Goal: Task Accomplishment & Management: Use online tool/utility

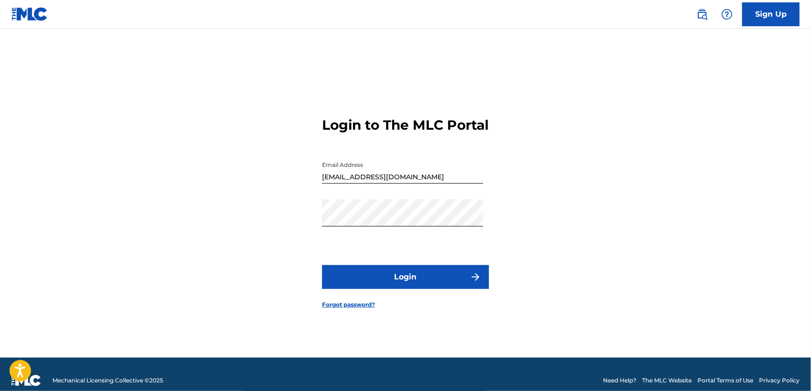
click at [180, 157] on div "Login to The MLC Portal Email Address getayawkalbelayneh00@gmail.com Password L…" at bounding box center [406, 204] width 668 height 305
click at [214, 227] on div "Login to The MLC Portal Email Address getayawkalbelayneh00@gmail.com Password L…" at bounding box center [406, 204] width 668 height 305
click at [338, 287] on button "Login" at bounding box center [405, 277] width 167 height 24
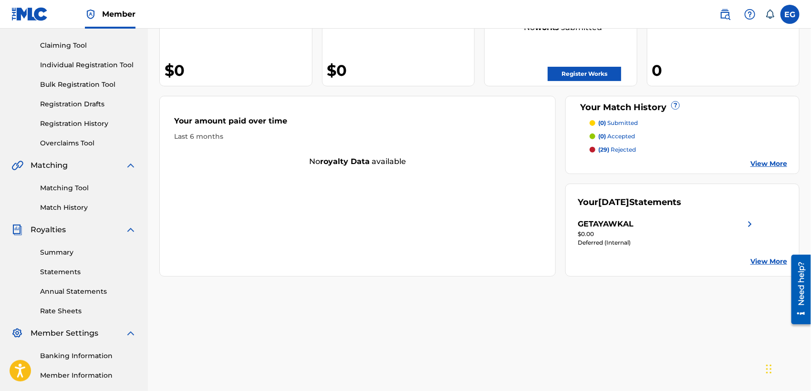
scroll to position [105, 0]
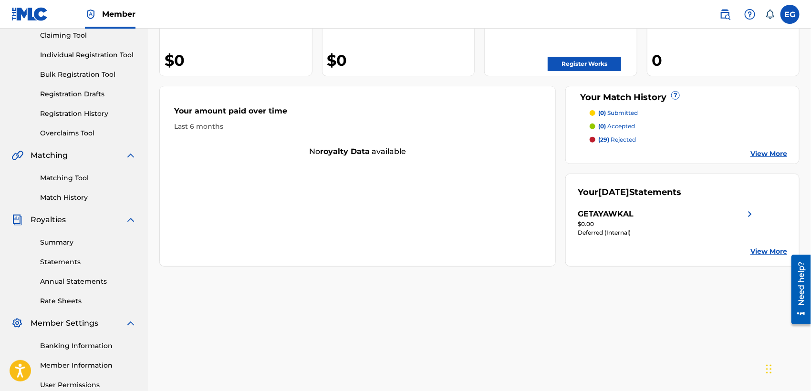
click at [37, 239] on div "Summary Statements Annual Statements Rate Sheets" at bounding box center [73, 266] width 125 height 81
click at [51, 239] on link "Summary" at bounding box center [88, 242] width 96 height 10
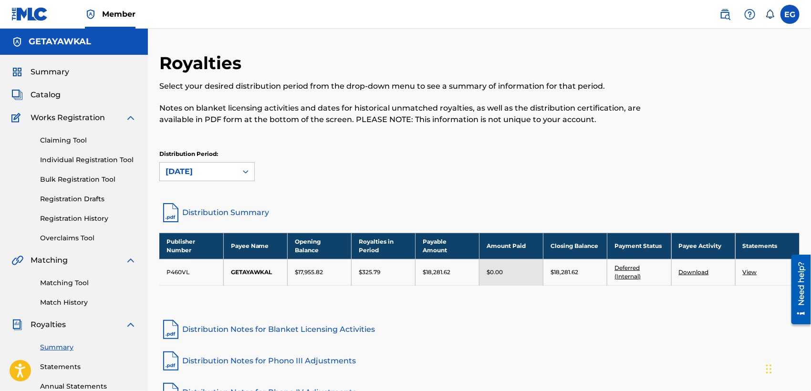
click at [50, 90] on span "Catalog" at bounding box center [46, 94] width 30 height 11
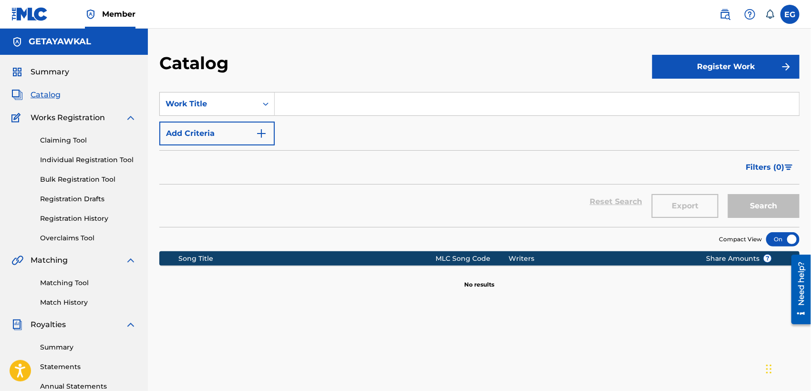
click at [50, 71] on span "Summary" at bounding box center [50, 71] width 39 height 11
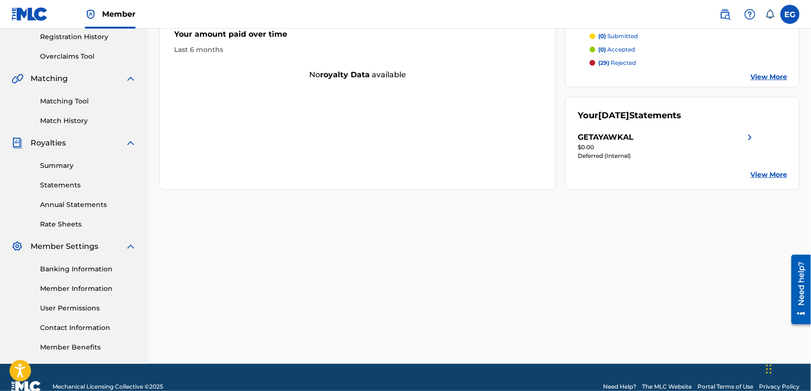
scroll to position [188, 0]
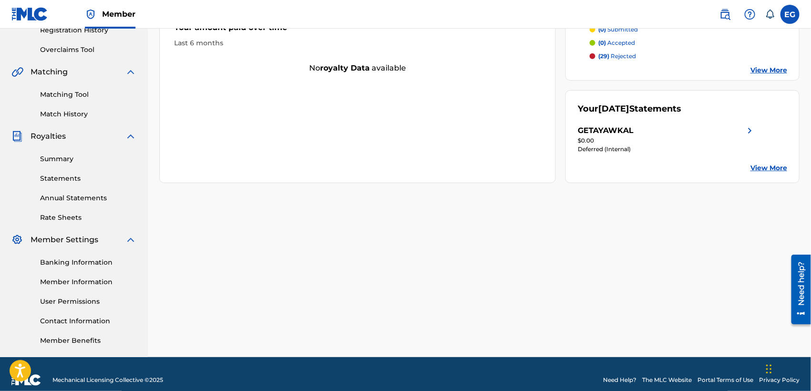
click at [748, 132] on img at bounding box center [749, 130] width 11 height 11
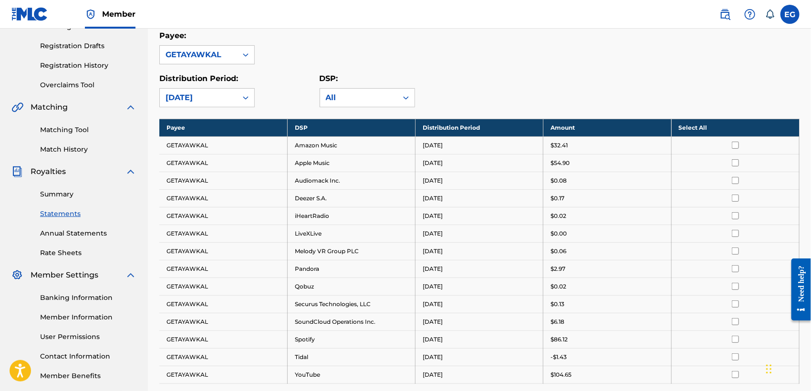
scroll to position [147, 0]
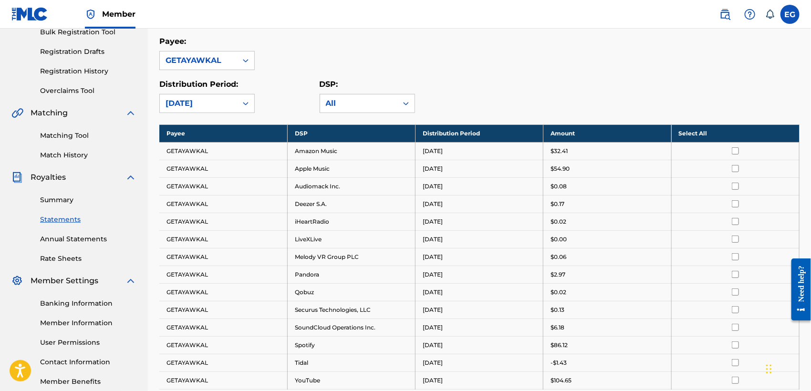
click at [49, 199] on link "Summary" at bounding box center [88, 200] width 96 height 10
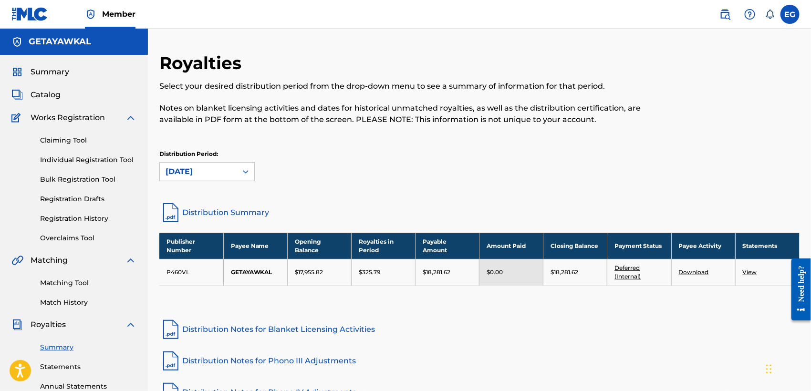
click at [229, 209] on link "Distribution Summary" at bounding box center [479, 212] width 640 height 23
click at [793, 17] on label at bounding box center [789, 14] width 19 height 19
click at [790, 14] on input "EG EDEN GEBREGIORGIS getayawkalbelayneh00@gmail.com Notification Preferences Pr…" at bounding box center [790, 14] width 0 height 0
click at [61, 139] on link "Claiming Tool" at bounding box center [88, 140] width 96 height 10
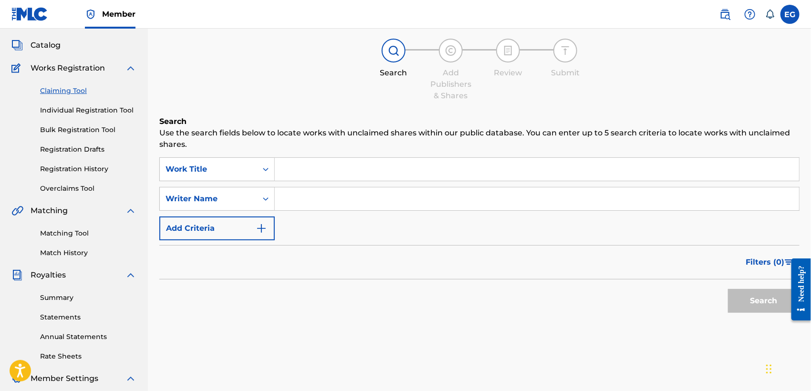
scroll to position [55, 0]
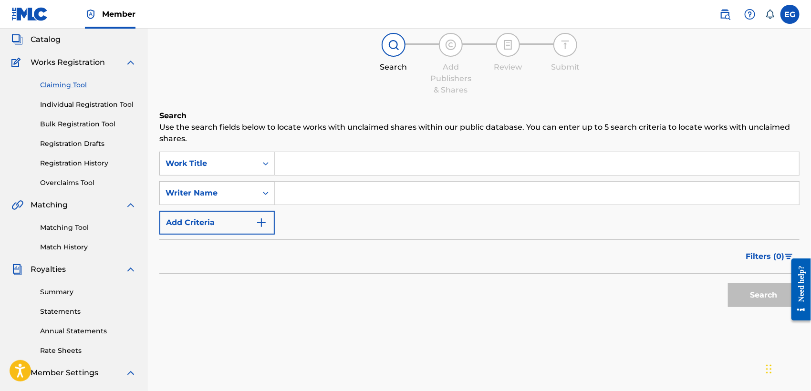
click at [346, 156] on input "Search Form" at bounding box center [537, 163] width 524 height 23
click at [346, 157] on input "Search Form" at bounding box center [537, 163] width 524 height 23
type input "e"
click at [315, 196] on input "Search Form" at bounding box center [537, 193] width 524 height 23
click at [746, 295] on button "Search" at bounding box center [764, 295] width 72 height 24
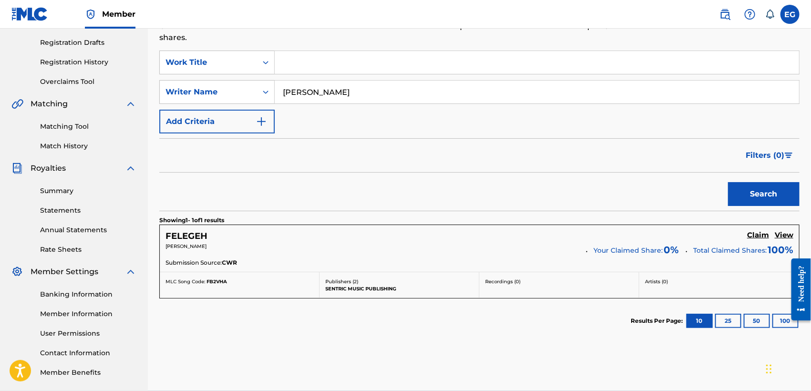
scroll to position [154, 0]
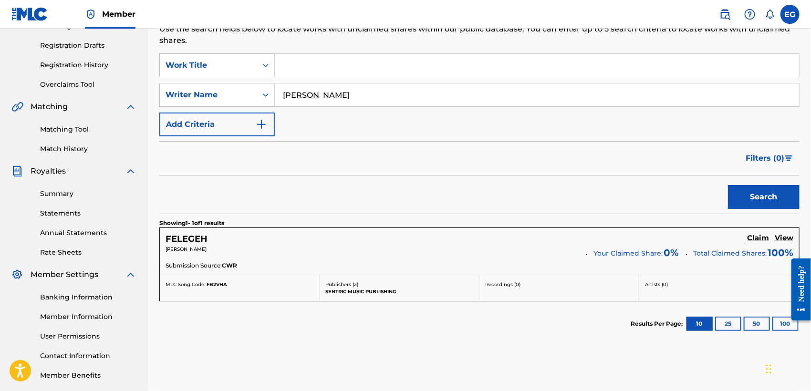
click at [405, 93] on input "[PERSON_NAME]" at bounding box center [537, 94] width 524 height 23
click at [387, 94] on input "EDEN GEBREGIORGIS" at bounding box center [537, 94] width 524 height 23
drag, startPoint x: 395, startPoint y: 97, endPoint x: 239, endPoint y: 102, distance: 156.5
click at [239, 102] on div "SearchWithCriteriad635c4ee-f377-4a2e-87e3-c67802acb160 Writer Name EDEN GEBREGI…" at bounding box center [479, 95] width 640 height 24
type input "GETAYAWKAL"
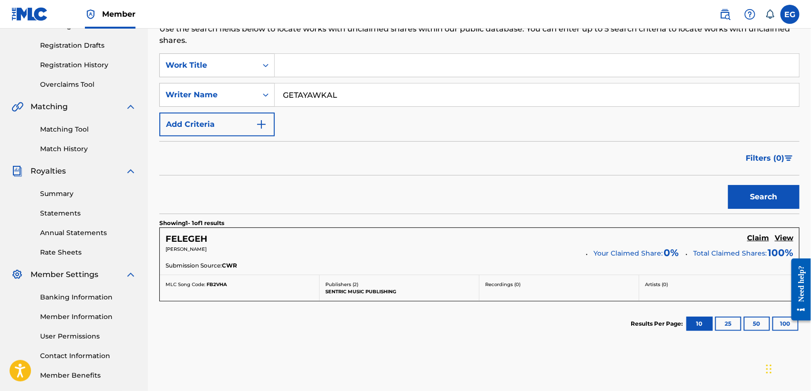
click at [761, 192] on button "Search" at bounding box center [764, 197] width 72 height 24
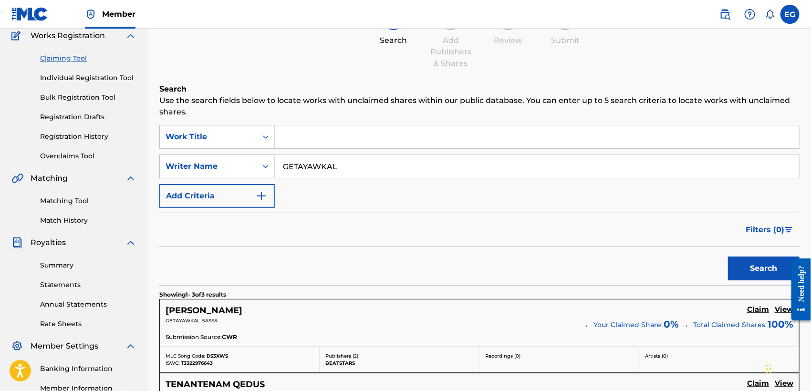
scroll to position [66, 0]
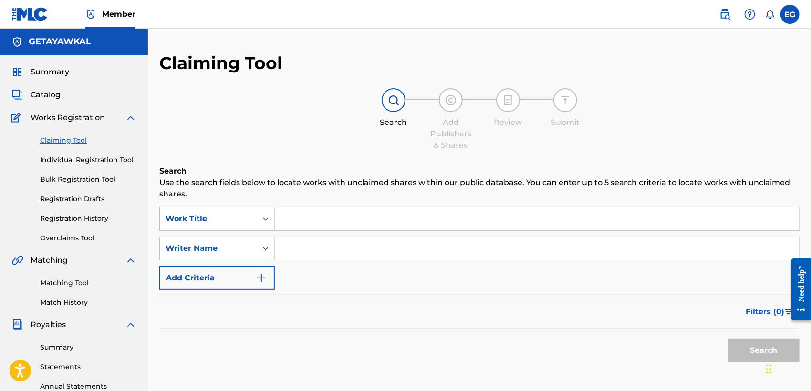
click at [301, 247] on input "Search Form" at bounding box center [537, 248] width 524 height 23
paste input "Fera Firhate"
type input "Fera Firhate"
click at [310, 207] on div "Search Form" at bounding box center [537, 219] width 525 height 24
click at [321, 215] on input "Search Form" at bounding box center [537, 218] width 524 height 23
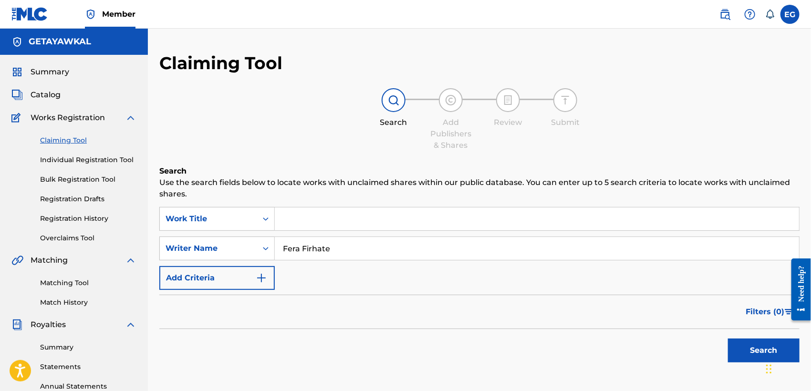
paste input "Fera Firhate"
type input "Fera Firhate"
drag, startPoint x: 346, startPoint y: 252, endPoint x: 232, endPoint y: 245, distance: 114.7
click at [232, 245] on div "SearchWithCriteriaa78e25c8-eb72-4170-a50a-1df24956b835 Writer Name Fera Firhate" at bounding box center [479, 249] width 640 height 24
click at [748, 358] on button "Search" at bounding box center [764, 351] width 72 height 24
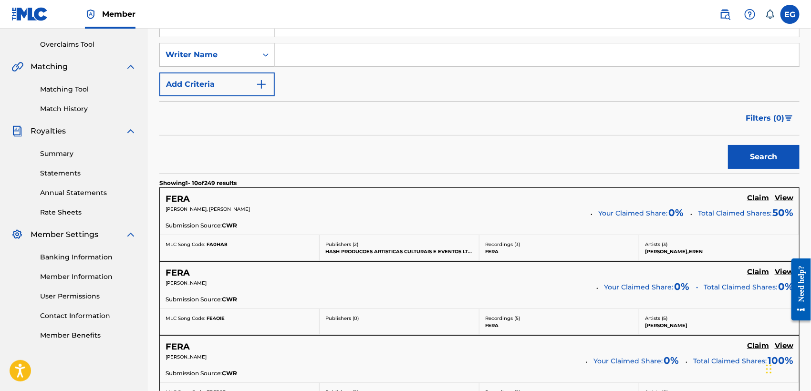
scroll to position [189, 0]
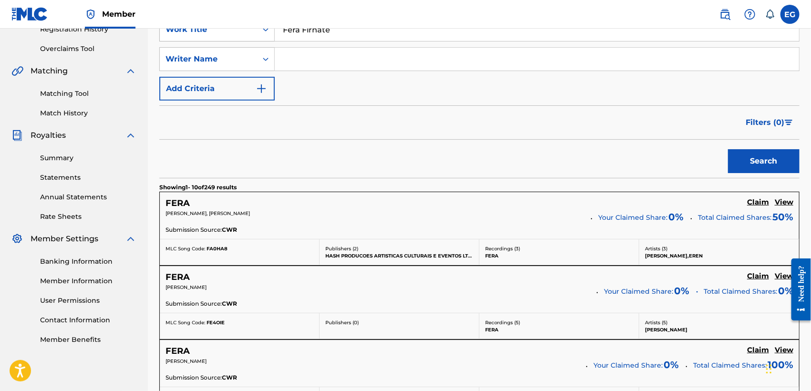
drag, startPoint x: 343, startPoint y: 32, endPoint x: 260, endPoint y: 31, distance: 83.0
click at [260, 31] on div "SearchWithCriteriad9549ebd-9fc6-4b25-9e46-05d307c839fa Work Title Fera Firhate" at bounding box center [479, 30] width 640 height 24
click at [346, 58] on input "Search Form" at bounding box center [537, 59] width 524 height 23
click at [762, 160] on button "Search" at bounding box center [764, 161] width 72 height 24
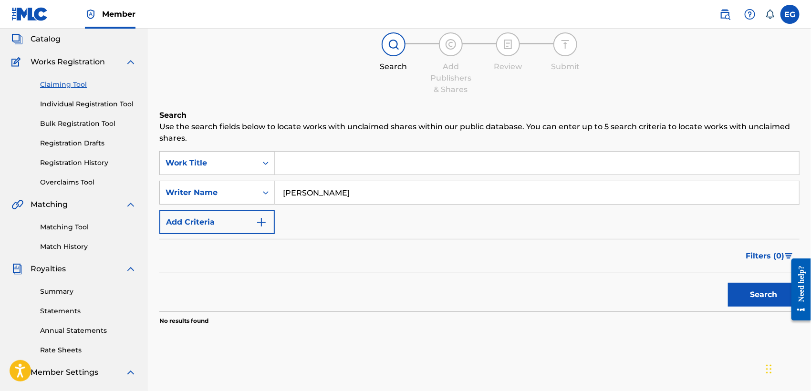
scroll to position [27, 0]
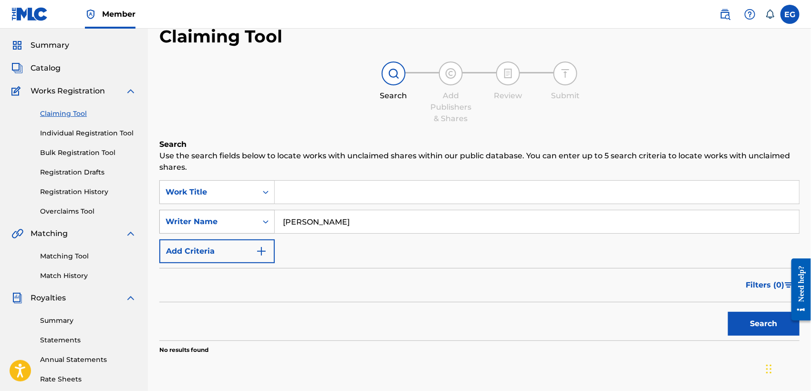
drag, startPoint x: 354, startPoint y: 220, endPoint x: 221, endPoint y: 212, distance: 133.3
click at [221, 212] on div "SearchWithCriteriaa78e25c8-eb72-4170-a50a-1df24956b835 Writer Name ASTER ABEBE" at bounding box center [479, 222] width 640 height 24
type input "EDEN GEBREGIORGIS"
click at [741, 323] on button "Search" at bounding box center [764, 324] width 72 height 24
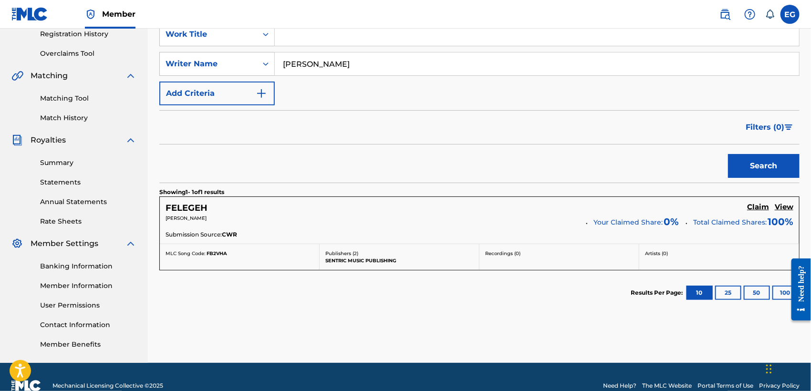
scroll to position [202, 0]
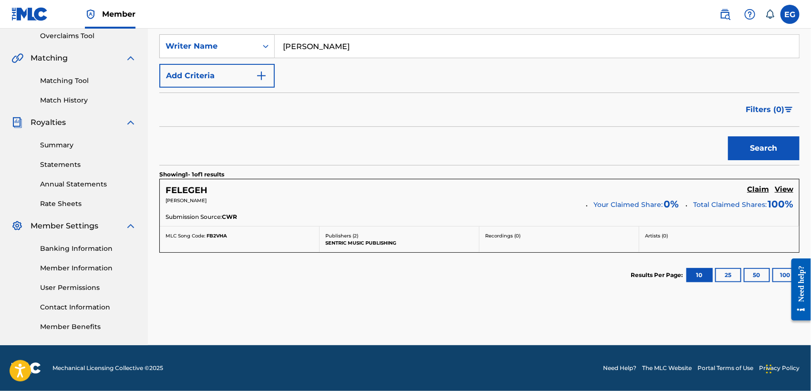
click at [731, 268] on button "25" at bounding box center [728, 275] width 26 height 14
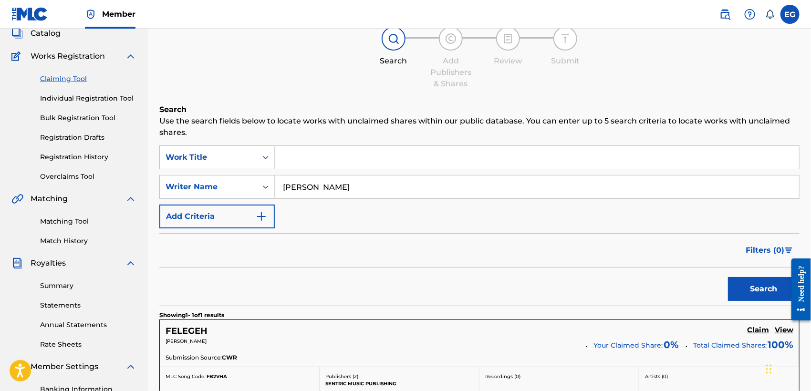
scroll to position [0, 0]
